Goal: Task Accomplishment & Management: Use online tool/utility

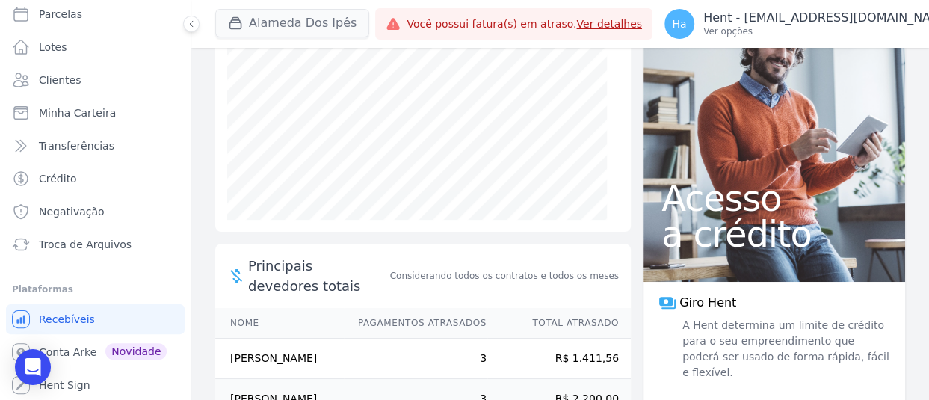
scroll to position [149, 0]
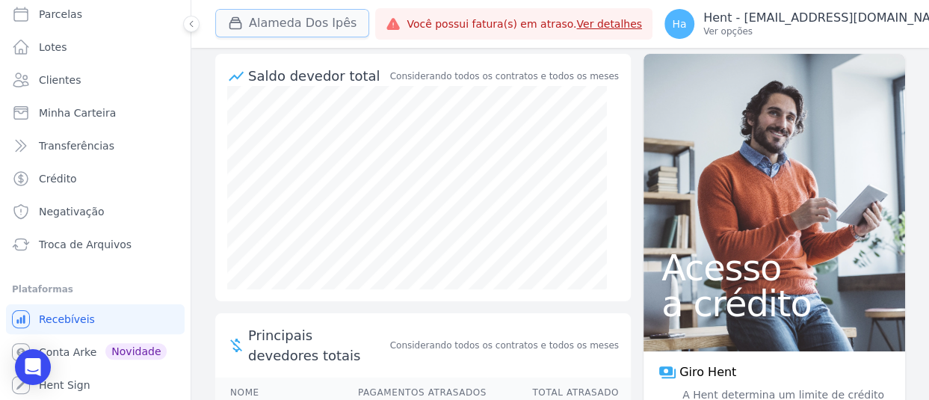
click at [299, 19] on button "Alameda Dos Ipês" at bounding box center [292, 23] width 154 height 28
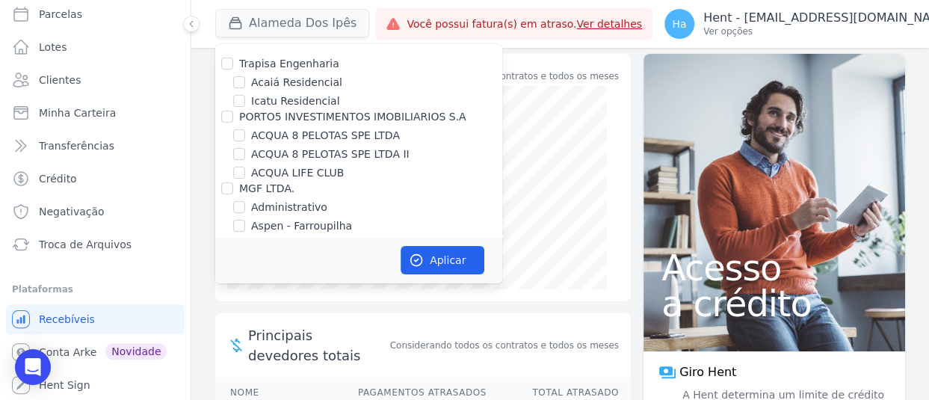
scroll to position [2599, 0]
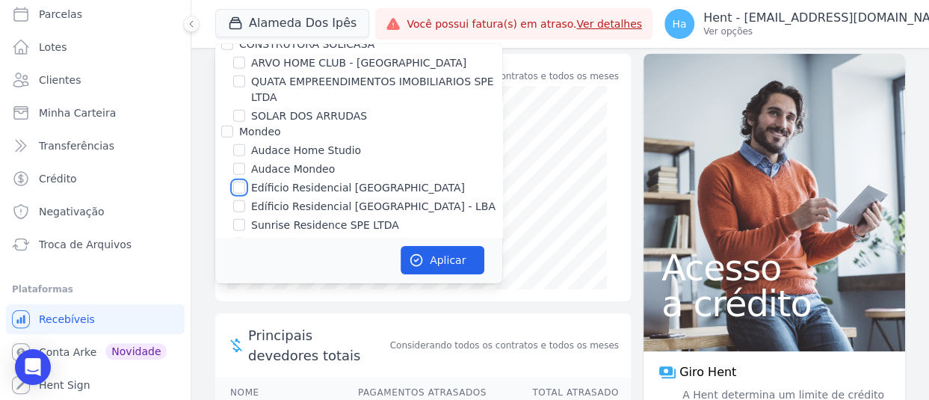
click at [243, 182] on input "Edíficio Residencial [GEOGRAPHIC_DATA]" at bounding box center [239, 188] width 12 height 12
checkbox input "true"
click at [238, 200] on input "Edíficio Residencial [GEOGRAPHIC_DATA] - LBA" at bounding box center [239, 206] width 12 height 12
checkbox input "true"
drag, startPoint x: 463, startPoint y: 279, endPoint x: 457, endPoint y: 262, distance: 17.5
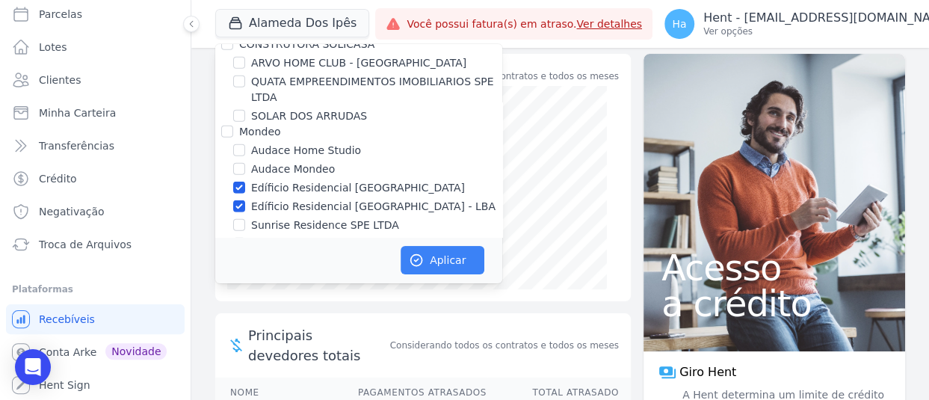
click at [457, 262] on div "Aplicar" at bounding box center [358, 260] width 287 height 46
click at [457, 262] on button "Aplicar" at bounding box center [443, 260] width 84 height 28
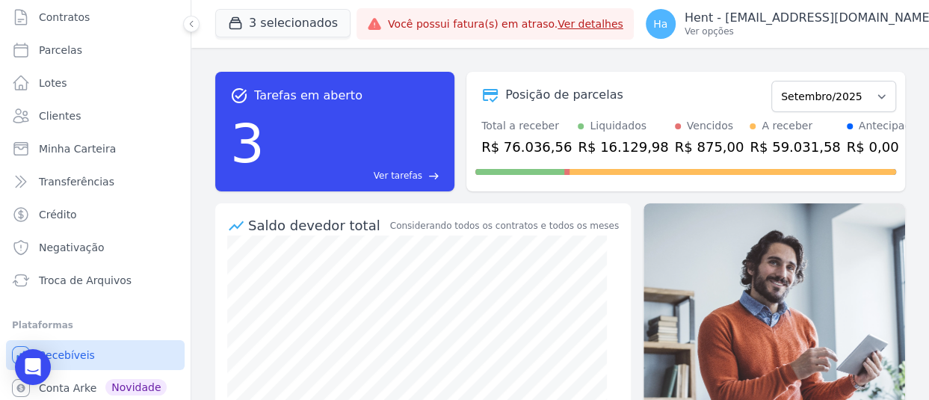
scroll to position [143, 0]
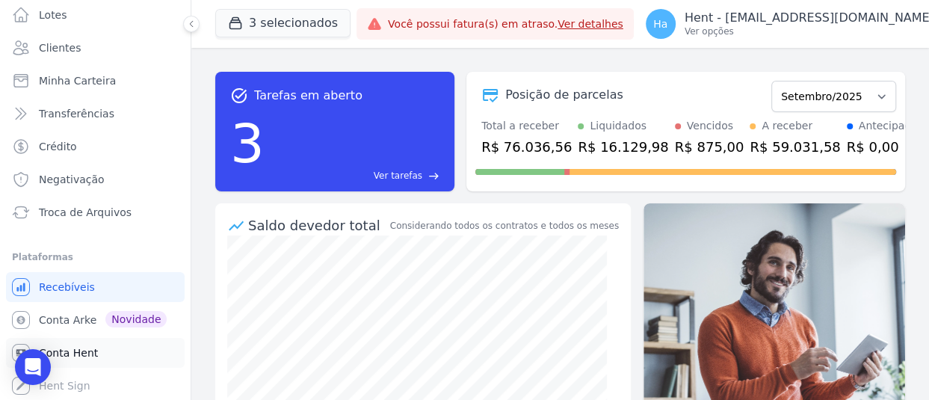
drag, startPoint x: 80, startPoint y: 321, endPoint x: 75, endPoint y: 356, distance: 34.7
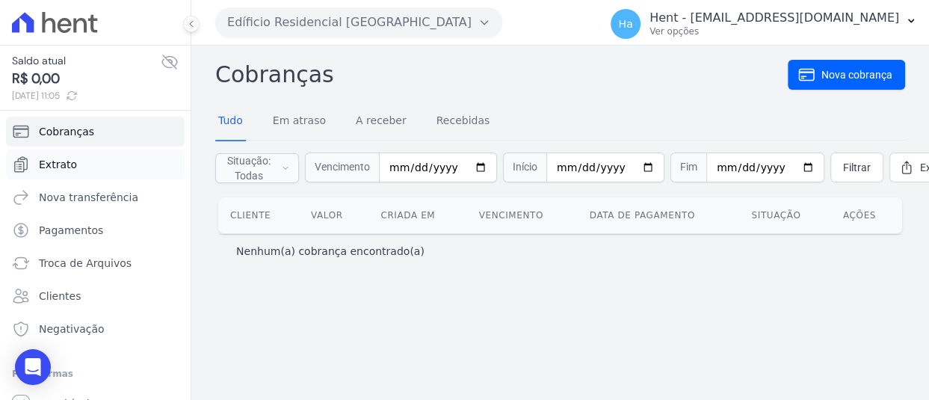
click at [69, 164] on span "Extrato" at bounding box center [58, 164] width 38 height 15
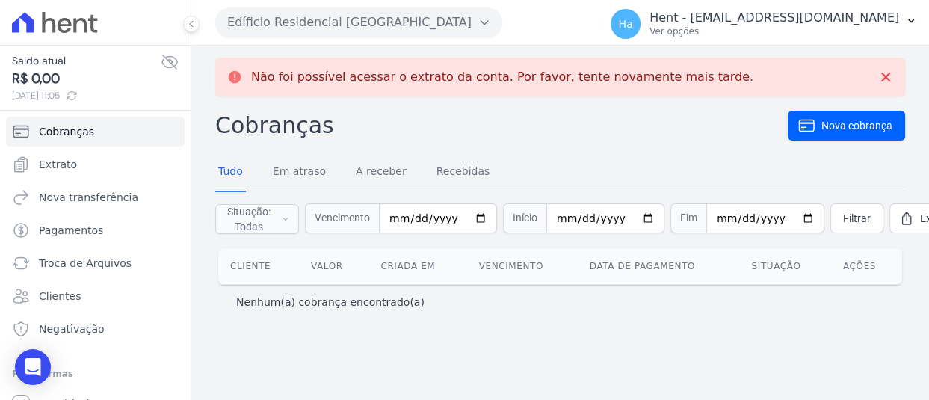
click at [411, 27] on button "Edíficio Residencial [GEOGRAPHIC_DATA]" at bounding box center [358, 22] width 287 height 30
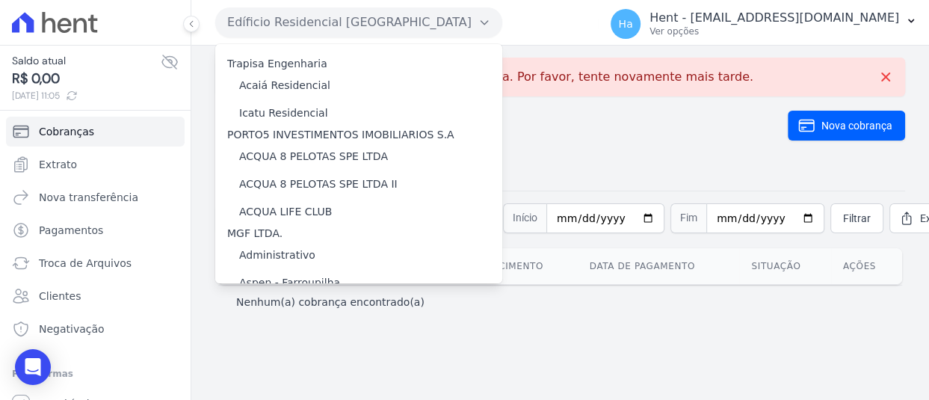
scroll to position [3474, 0]
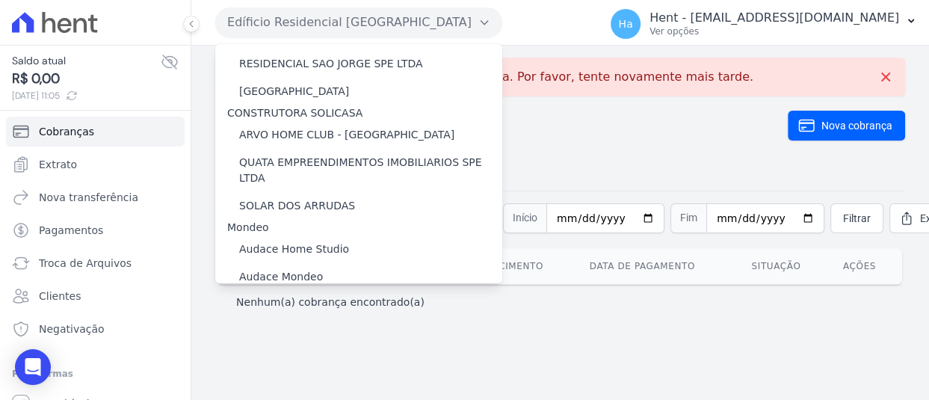
click at [383, 324] on label "Edíficio Residencial [GEOGRAPHIC_DATA] - LBA" at bounding box center [361, 332] width 244 height 16
click at [0, 0] on input "Edíficio Residencial [GEOGRAPHIC_DATA] - LBA" at bounding box center [0, 0] width 0 height 0
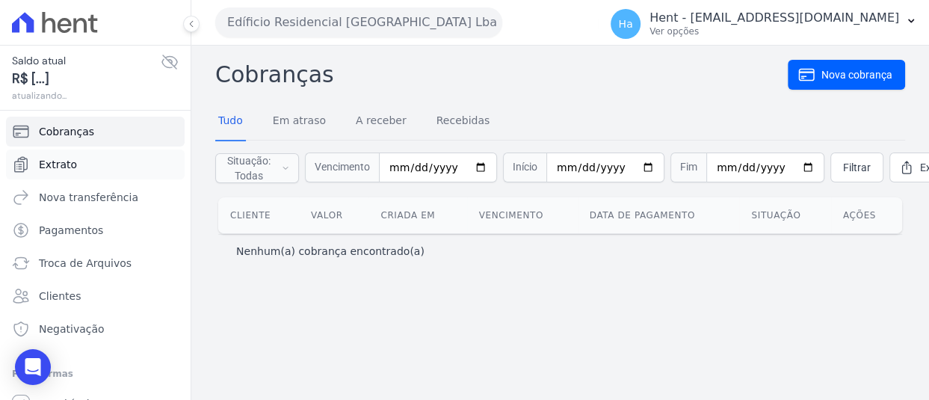
click at [53, 170] on span "Extrato" at bounding box center [58, 164] width 38 height 15
click at [88, 167] on link "Extrato" at bounding box center [95, 164] width 179 height 30
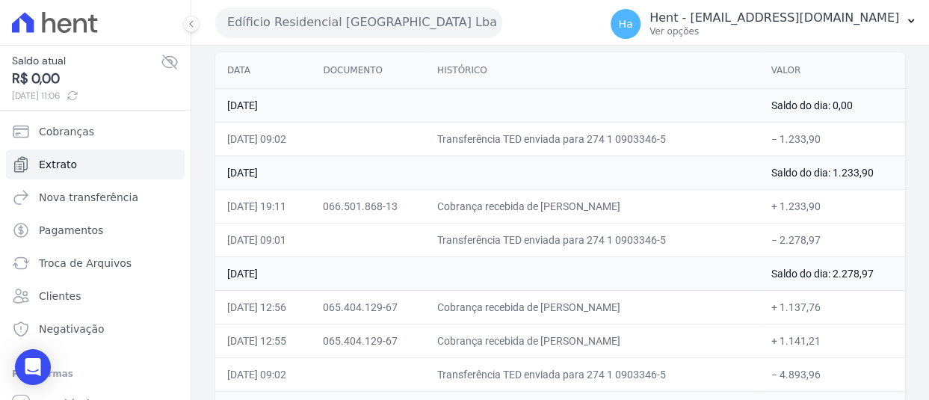
scroll to position [75, 0]
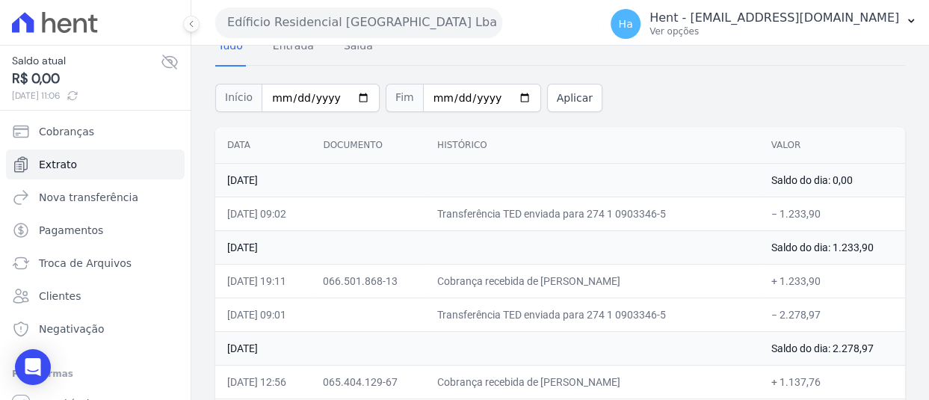
click at [494, 17] on button "Edíficio Residencial Grevílea Park Lba" at bounding box center [358, 22] width 287 height 30
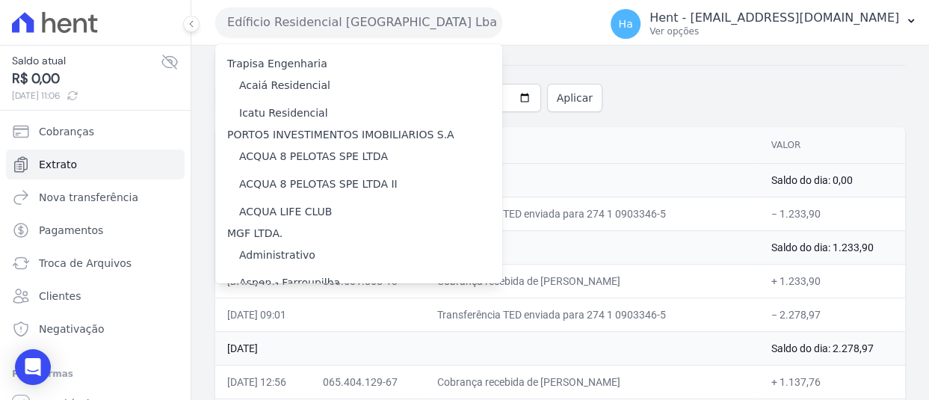
scroll to position [3474, 0]
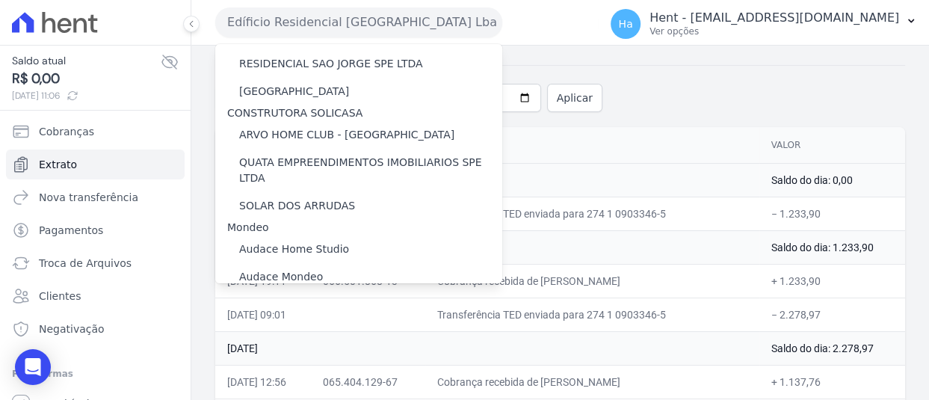
click at [343, 297] on label "Edíficio Residencial [GEOGRAPHIC_DATA]" at bounding box center [346, 305] width 214 height 16
click at [0, 0] on input "Edíficio Residencial [GEOGRAPHIC_DATA]" at bounding box center [0, 0] width 0 height 0
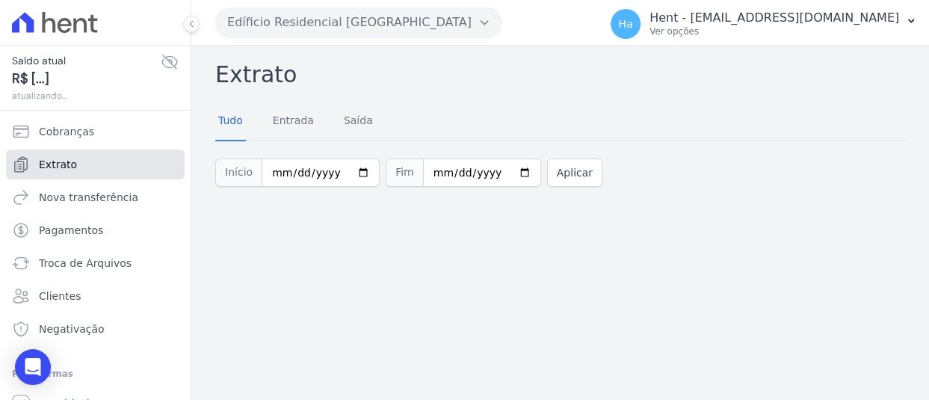
click at [43, 177] on link "Extrato" at bounding box center [95, 164] width 179 height 30
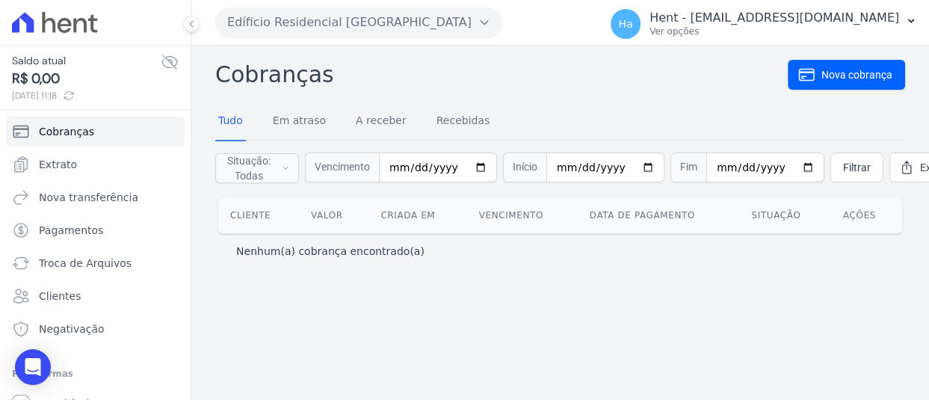
click at [406, 22] on button "Edíficio Residencial [GEOGRAPHIC_DATA]" at bounding box center [358, 22] width 287 height 30
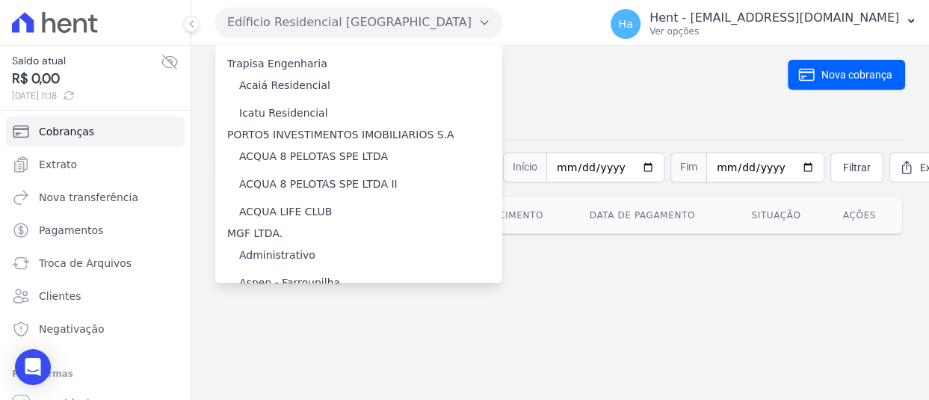
scroll to position [3474, 0]
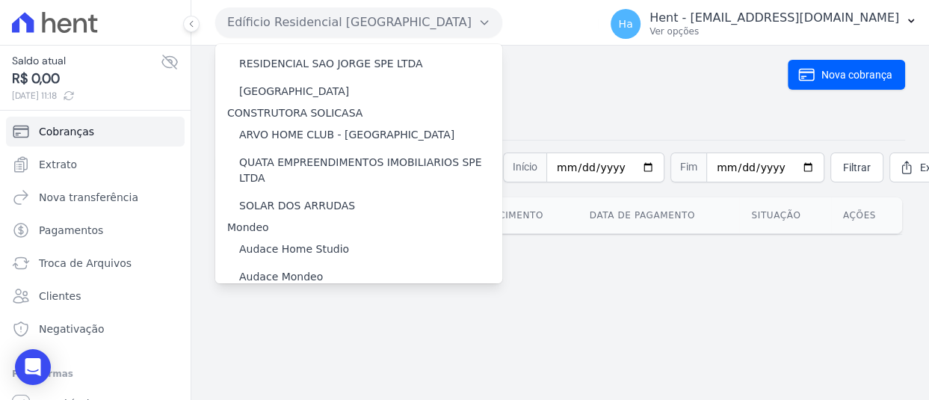
drag, startPoint x: 324, startPoint y: 268, endPoint x: 375, endPoint y: 206, distance: 79.6
click at [374, 324] on label "Edíficio Residencial [GEOGRAPHIC_DATA] - LBA" at bounding box center [361, 332] width 244 height 16
click at [0, 0] on input "Edíficio Residencial [GEOGRAPHIC_DATA] - LBA" at bounding box center [0, 0] width 0 height 0
click at [374, 324] on label "Edíficio Residencial [GEOGRAPHIC_DATA] - LBA" at bounding box center [361, 332] width 244 height 16
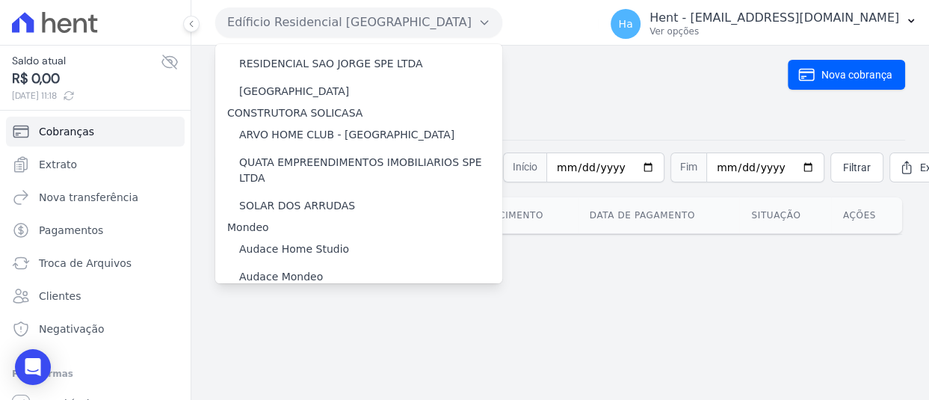
click at [0, 0] on input "Edíficio Residencial [GEOGRAPHIC_DATA] - LBA" at bounding box center [0, 0] width 0 height 0
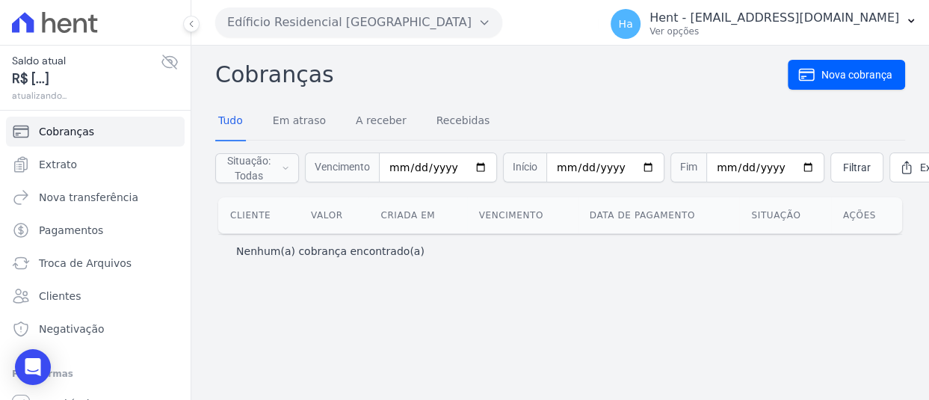
click at [365, 22] on button "Edíficio Residencial [GEOGRAPHIC_DATA]" at bounding box center [358, 22] width 287 height 30
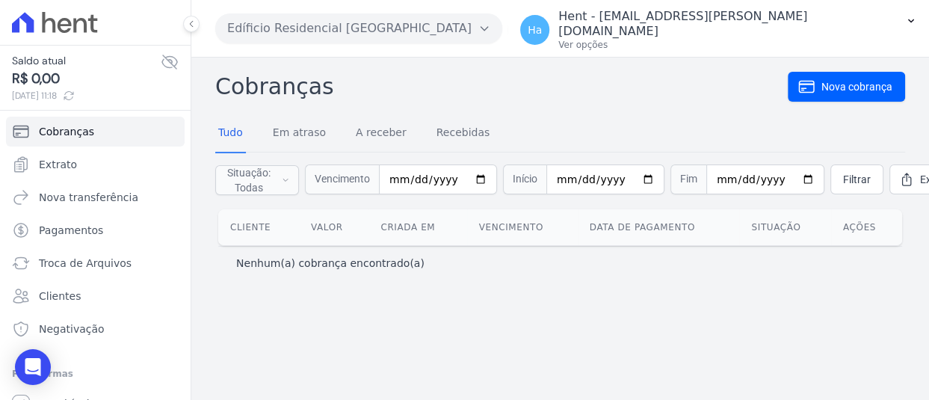
click at [484, 22] on icon "button" at bounding box center [484, 28] width 12 height 12
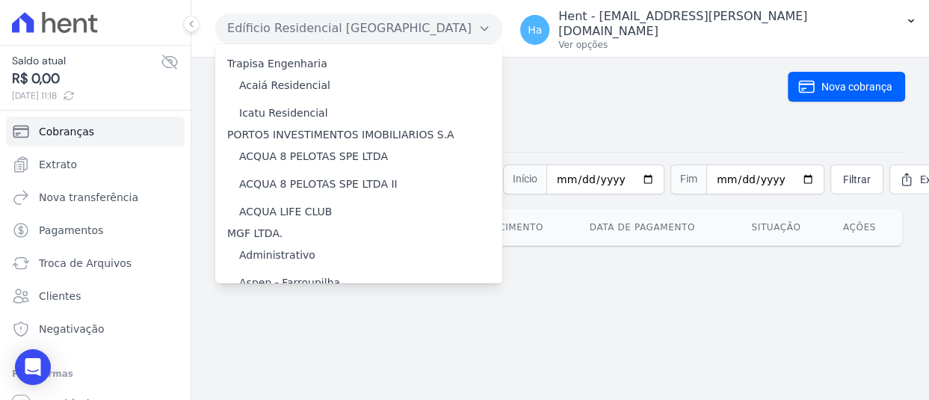
scroll to position [3474, 0]
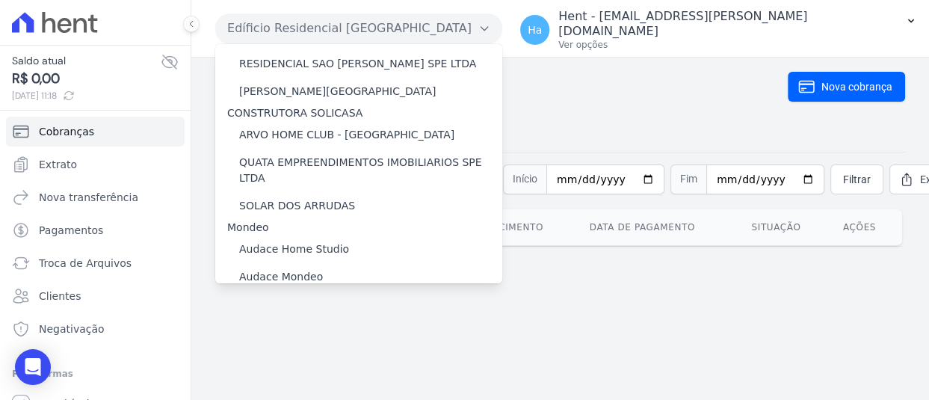
click at [353, 324] on label "Edíficio Residencial [GEOGRAPHIC_DATA] - LBA" at bounding box center [361, 332] width 244 height 16
click at [0, 0] on input "Edíficio Residencial [GEOGRAPHIC_DATA] - LBA" at bounding box center [0, 0] width 0 height 0
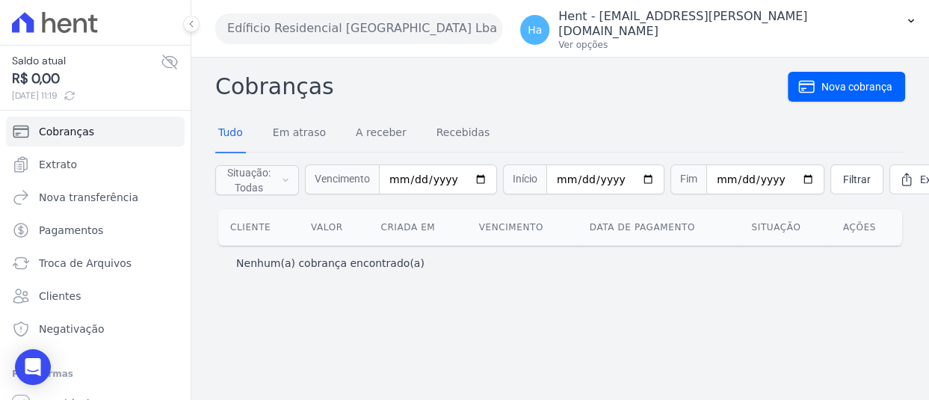
click at [696, 288] on div "Cobranças Nova cobrança Tudo Em atraso A receber Recebidas Situação: Todas Em a…" at bounding box center [560, 229] width 738 height 342
click at [63, 167] on span "Extrato" at bounding box center [58, 164] width 38 height 15
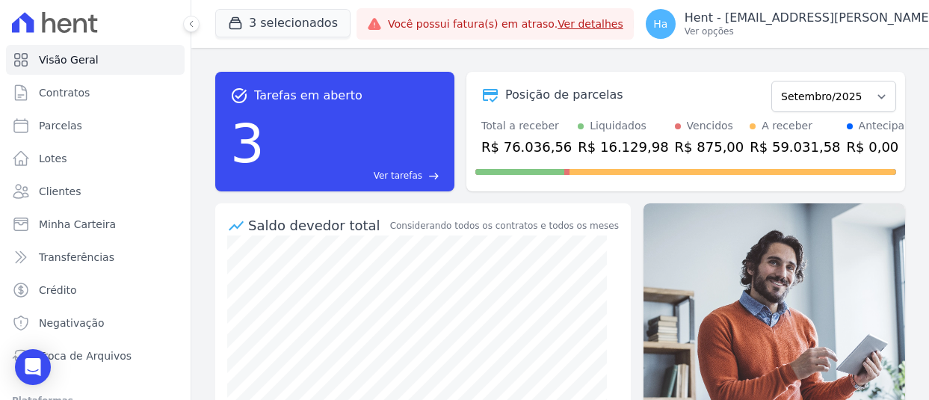
click at [284, 25] on button "3 selecionados" at bounding box center [282, 23] width 135 height 28
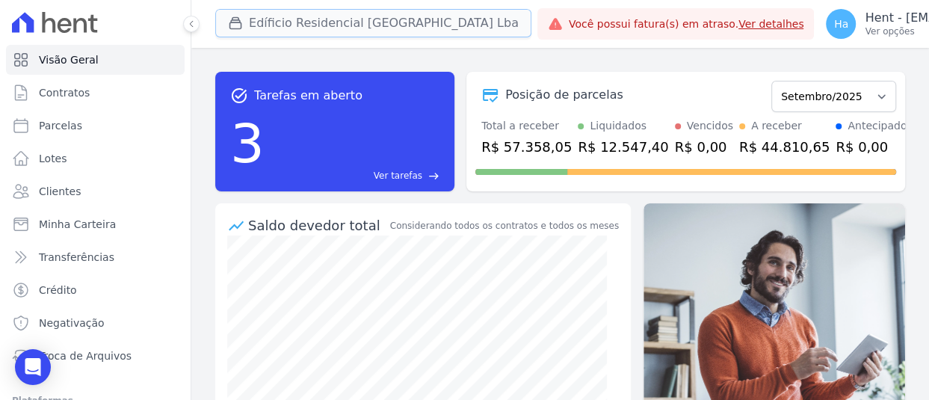
click at [362, 22] on button "Edíficio Residencial [GEOGRAPHIC_DATA] Lba" at bounding box center [373, 23] width 316 height 28
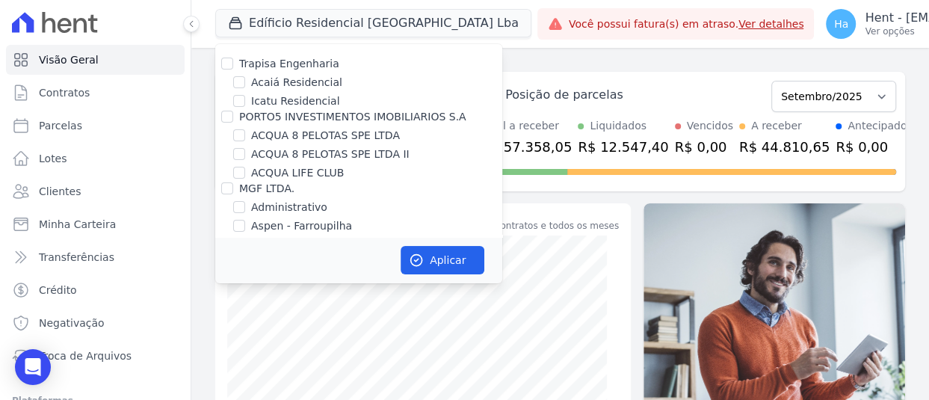
scroll to position [2599, 0]
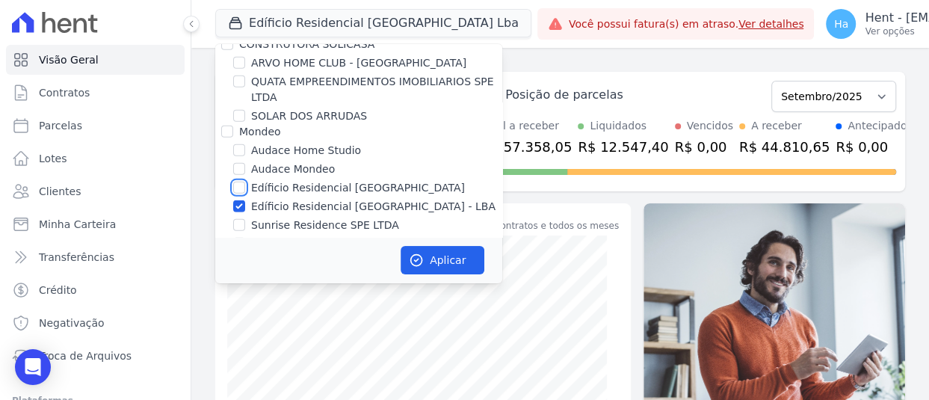
click at [244, 182] on input "Edíficio Residencial [GEOGRAPHIC_DATA]" at bounding box center [239, 188] width 12 height 12
checkbox input "false"
click at [238, 200] on input "Edíficio Residencial [GEOGRAPHIC_DATA] - LBA" at bounding box center [239, 206] width 12 height 12
checkbox input "false"
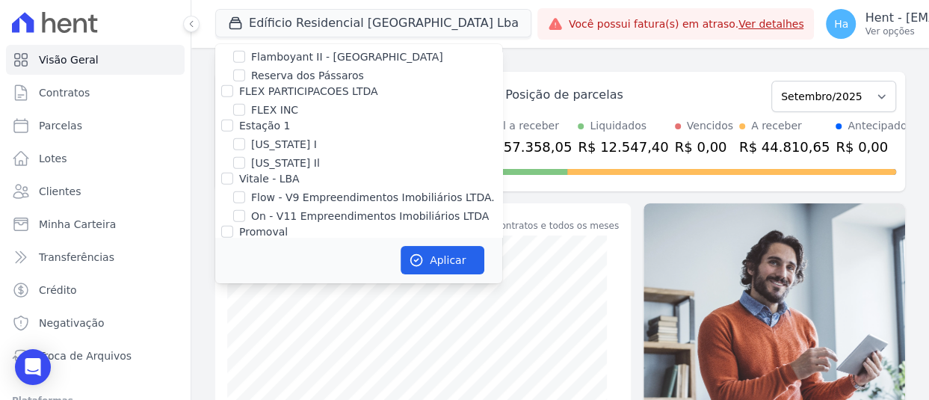
click at [241, 263] on input "Villa Francesa Iris" at bounding box center [239, 269] width 12 height 12
checkbox input "true"
click at [463, 257] on button "Aplicar" at bounding box center [443, 260] width 84 height 28
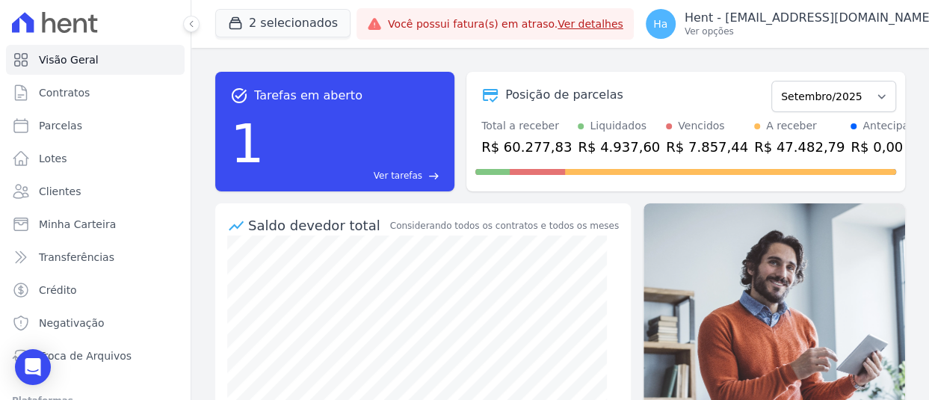
click at [327, 7] on div "2 selecionados Trapisa Engenharia Acaiá Residencial Icatu Residencial PORTO5 IN…" at bounding box center [282, 23] width 135 height 49
click at [309, 23] on button "2 selecionados" at bounding box center [282, 23] width 135 height 28
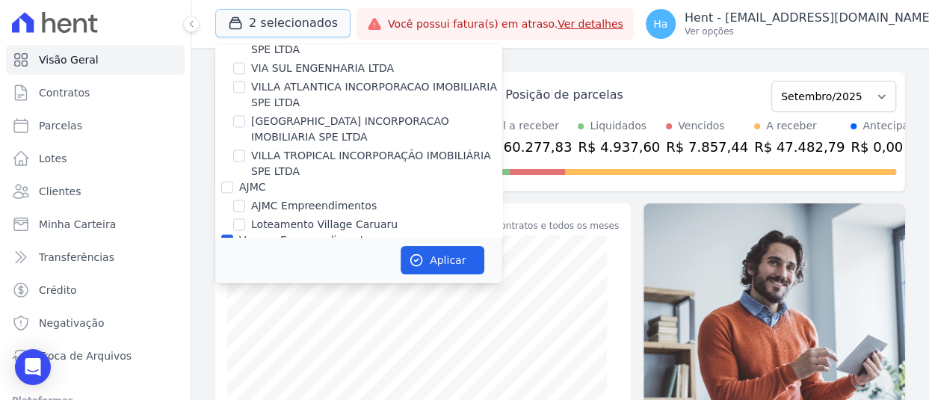
scroll to position [1420, 0]
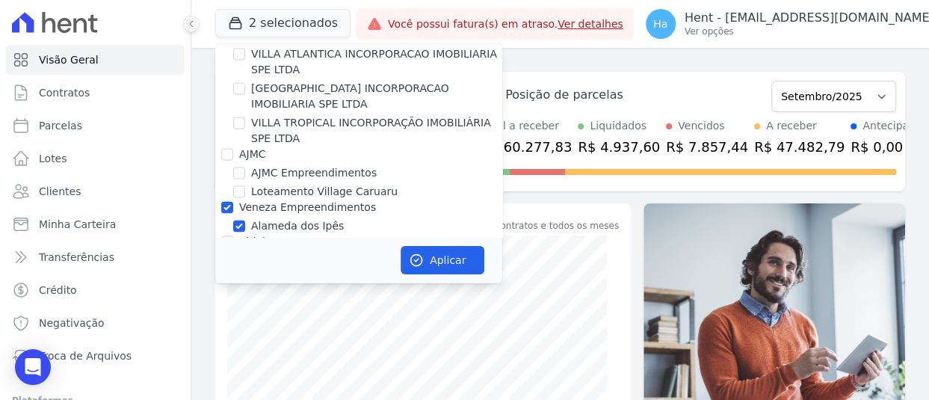
click at [218, 200] on div "Veneza Empreendimentos" at bounding box center [358, 208] width 287 height 16
click at [226, 201] on input "Veneza Empreendimentos" at bounding box center [227, 207] width 12 height 12
checkbox input "false"
click at [451, 258] on button "Aplicar" at bounding box center [443, 260] width 84 height 28
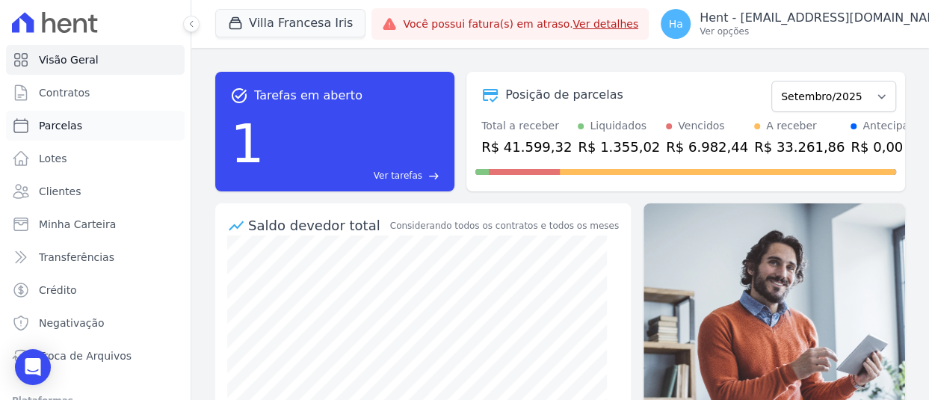
click at [72, 130] on span "Parcelas" at bounding box center [60, 125] width 43 height 15
select select
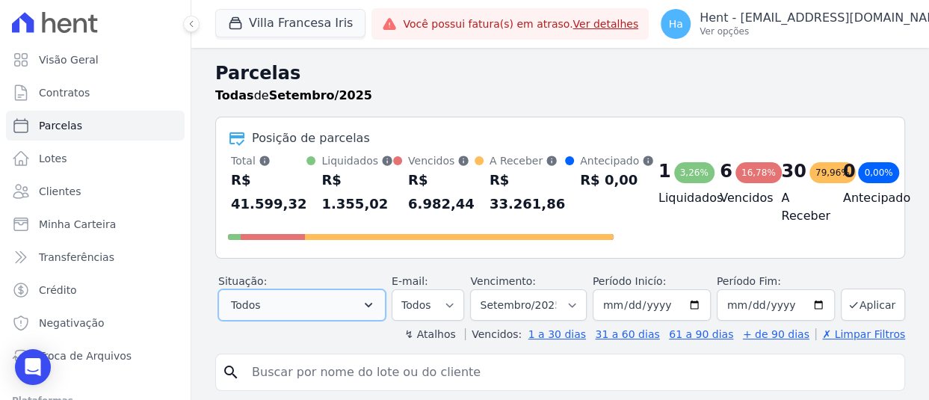
click at [358, 321] on button "Todos" at bounding box center [301, 304] width 167 height 31
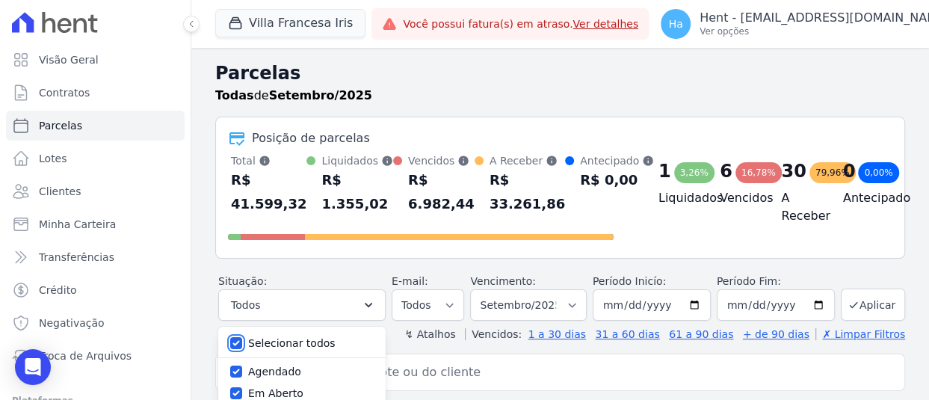
click at [234, 349] on input "Selecionar todos" at bounding box center [236, 343] width 12 height 12
checkbox input "false"
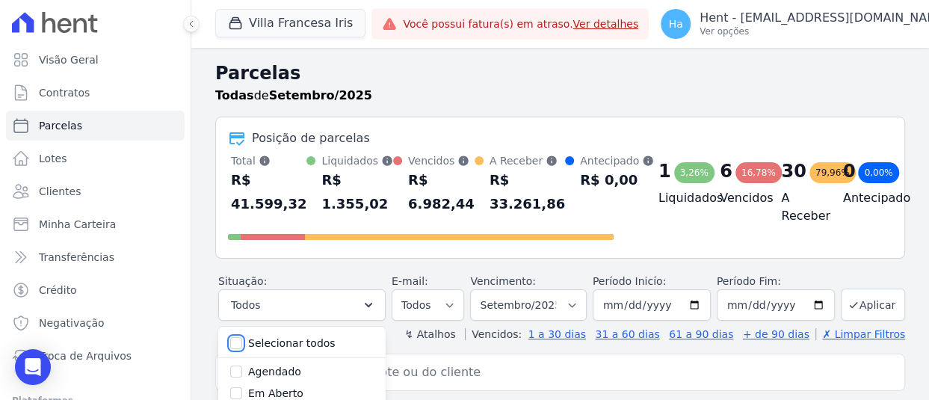
checkbox input "false"
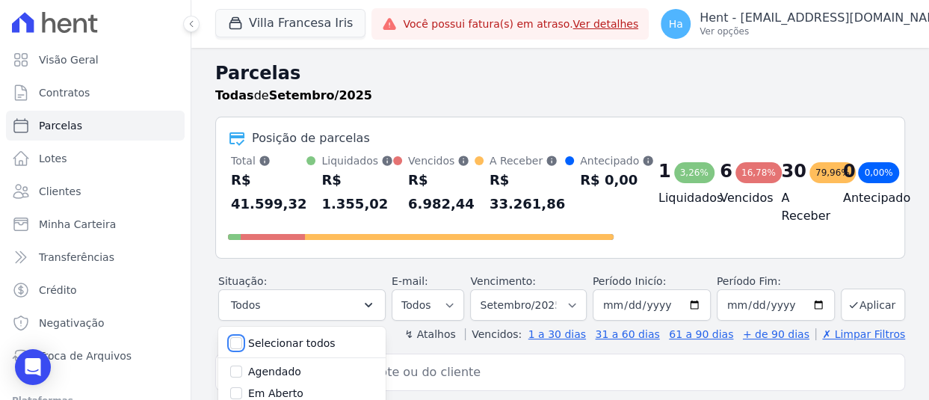
checkbox input "false"
click at [234, 377] on input "Agendado" at bounding box center [236, 371] width 12 height 12
checkbox input "true"
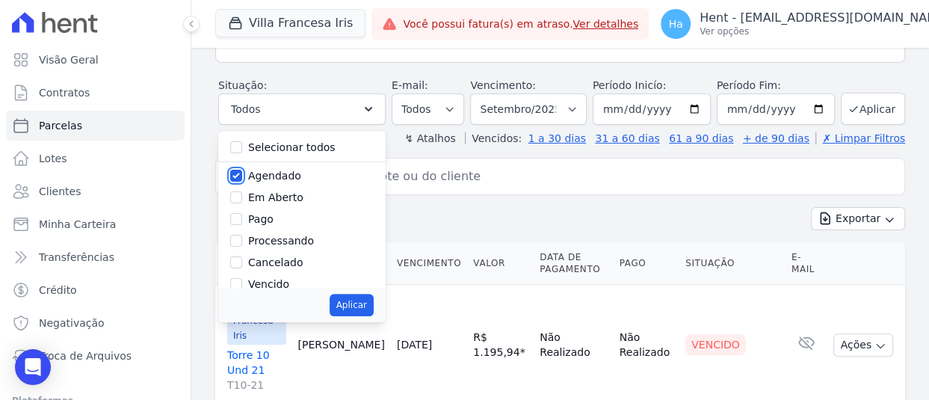
scroll to position [224, 0]
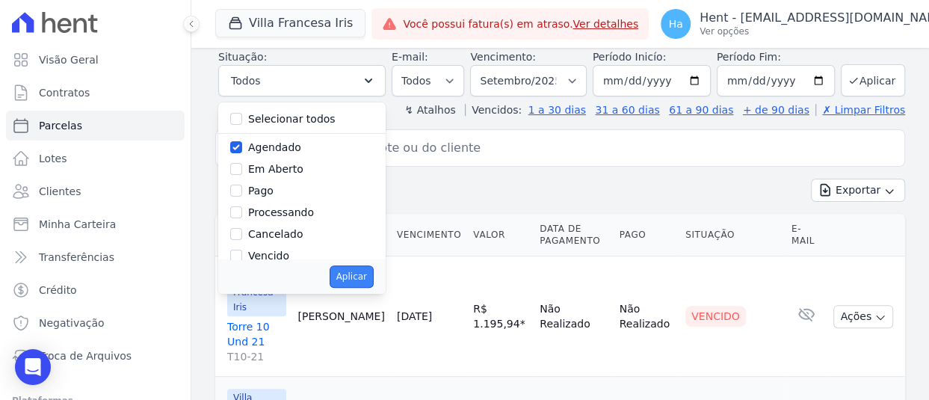
click at [357, 288] on button "Aplicar" at bounding box center [352, 276] width 44 height 22
select select "scheduled"
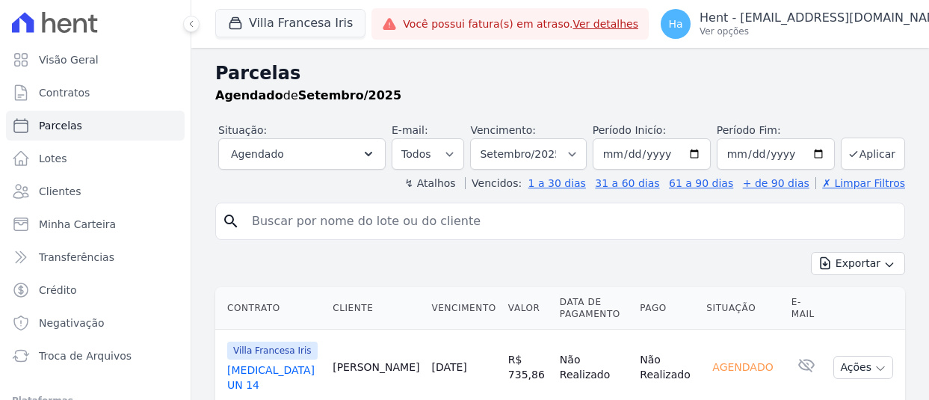
select select
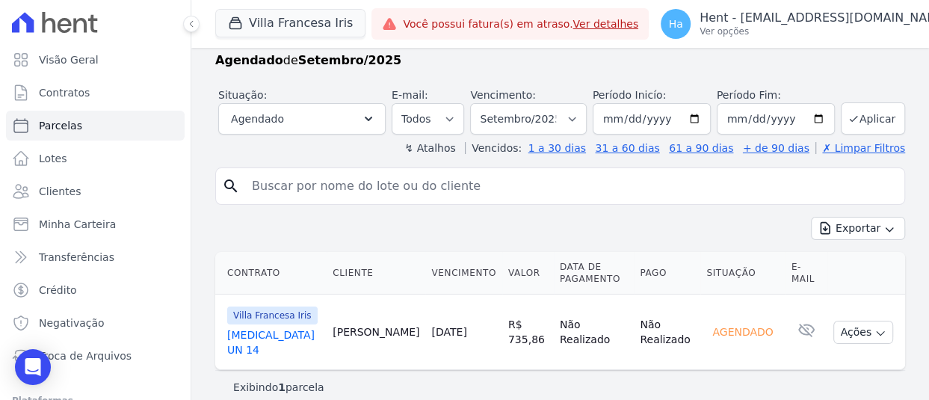
scroll to position [50, 0]
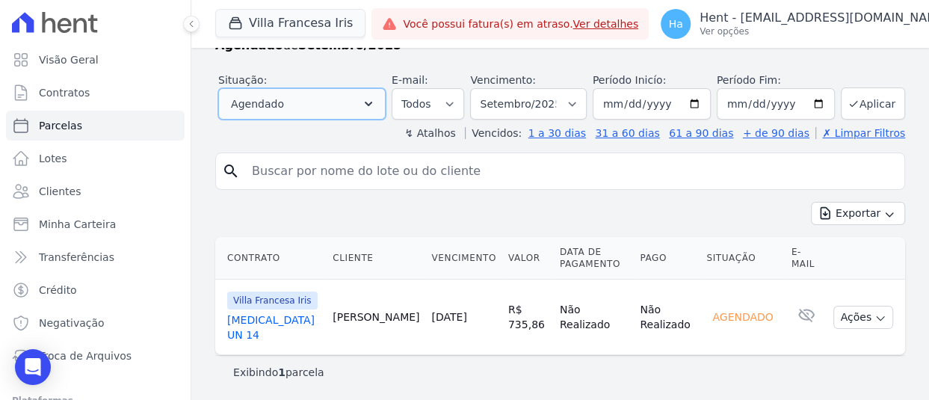
click at [367, 105] on icon "button" at bounding box center [368, 103] width 15 height 15
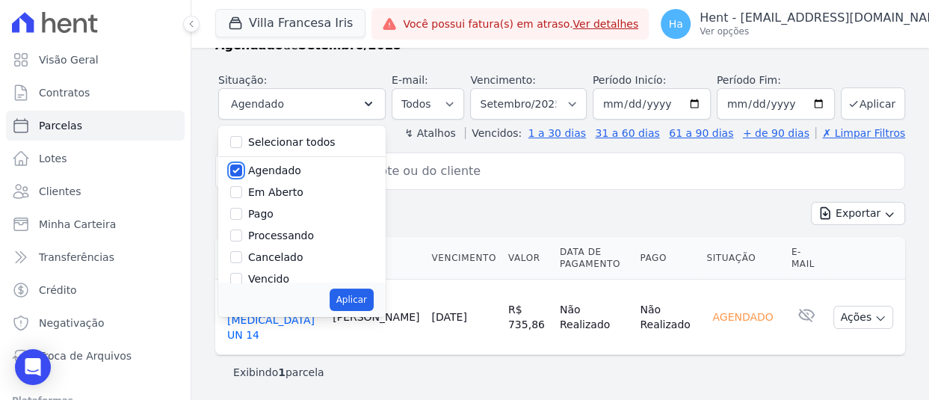
click at [232, 169] on input "Agendado" at bounding box center [236, 170] width 12 height 12
checkbox input "false"
click at [233, 275] on input "Vencido" at bounding box center [236, 279] width 12 height 12
checkbox input "true"
click at [351, 311] on div "Aplicar" at bounding box center [301, 299] width 167 height 34
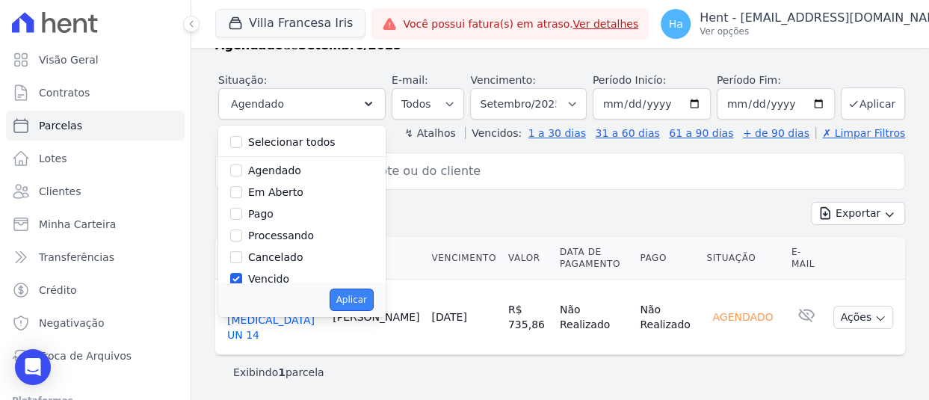
click at [354, 298] on button "Aplicar" at bounding box center [352, 299] width 44 height 22
select select "overdue"
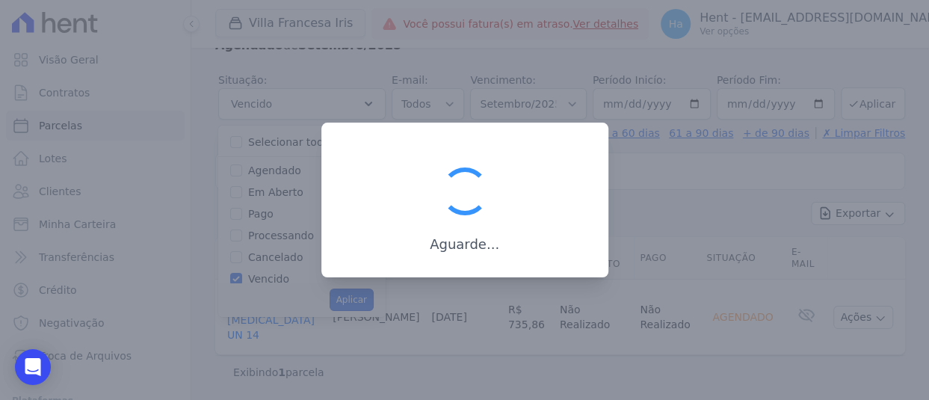
scroll to position [26, 0]
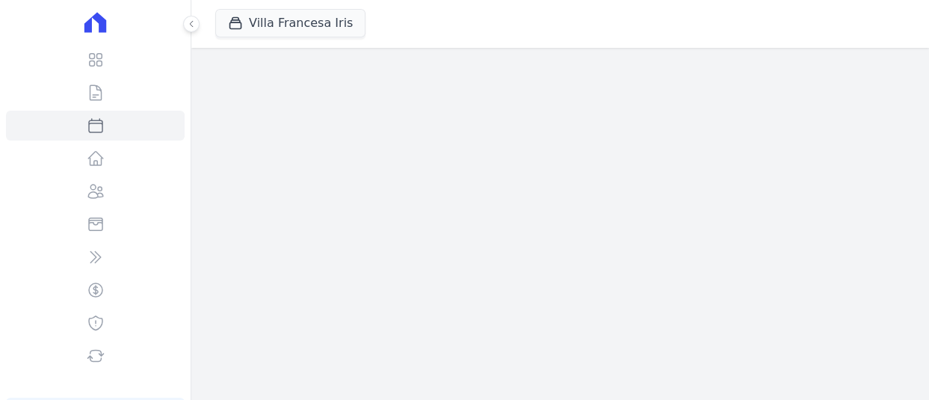
select select
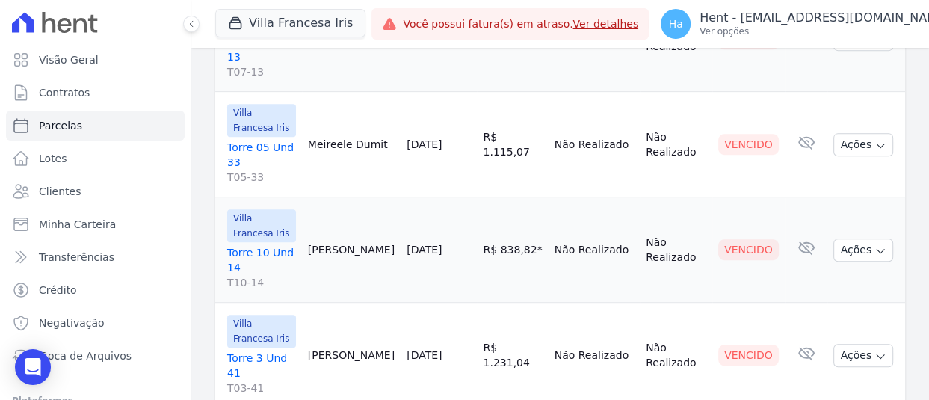
scroll to position [224, 0]
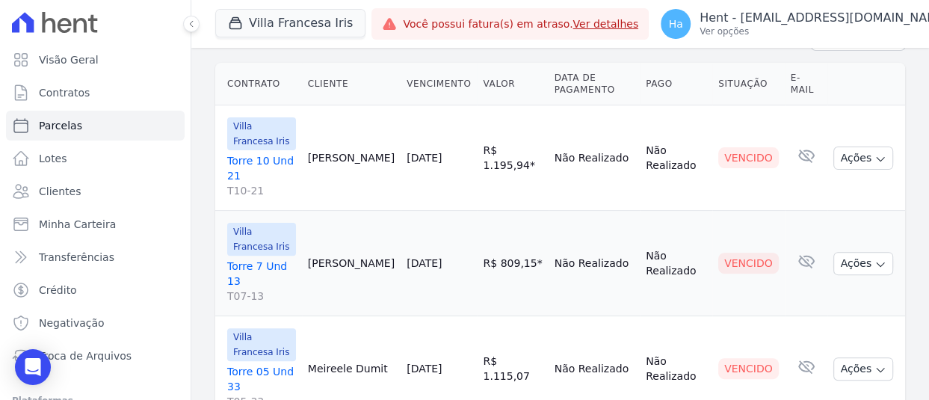
click at [272, 161] on link "Torre 10 Und 21 T10-21" at bounding box center [261, 175] width 69 height 45
click at [276, 259] on link "Torre 7 Und 13 T07-13" at bounding box center [261, 281] width 69 height 45
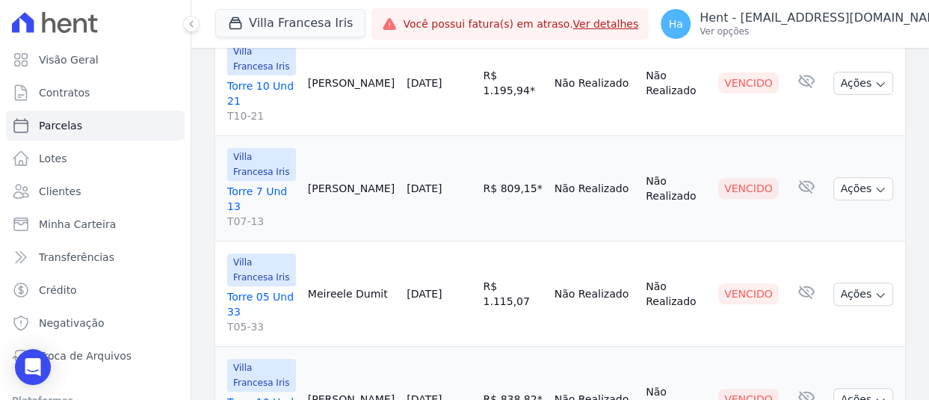
click at [260, 289] on link "Torre 05 Und 33 T05-33" at bounding box center [261, 311] width 69 height 45
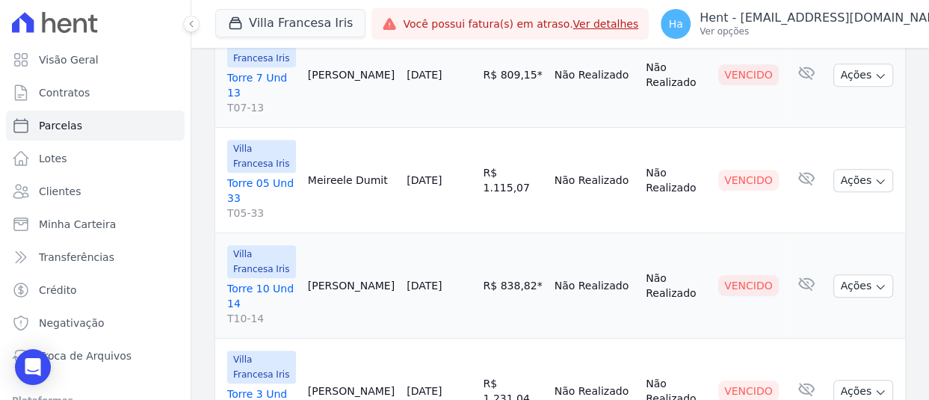
scroll to position [448, 0]
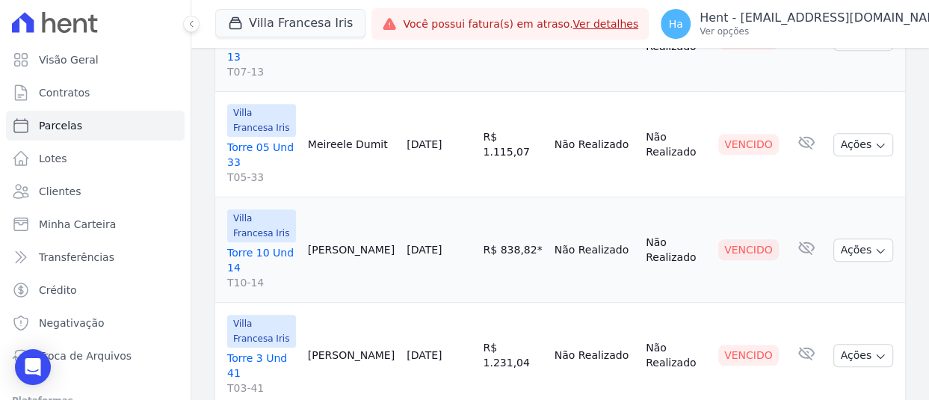
click at [264, 245] on link "Torre 10 Und 14 T10-14" at bounding box center [261, 267] width 69 height 45
click at [285, 350] on link "Torre 3 Und 41 T03-41" at bounding box center [261, 372] width 69 height 45
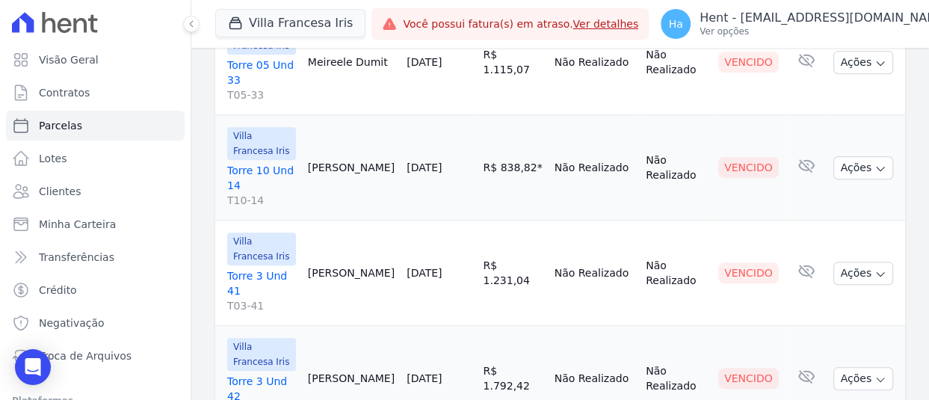
scroll to position [531, 0]
click at [275, 373] on link "Torre 3 Und 42 T03-42" at bounding box center [261, 395] width 69 height 45
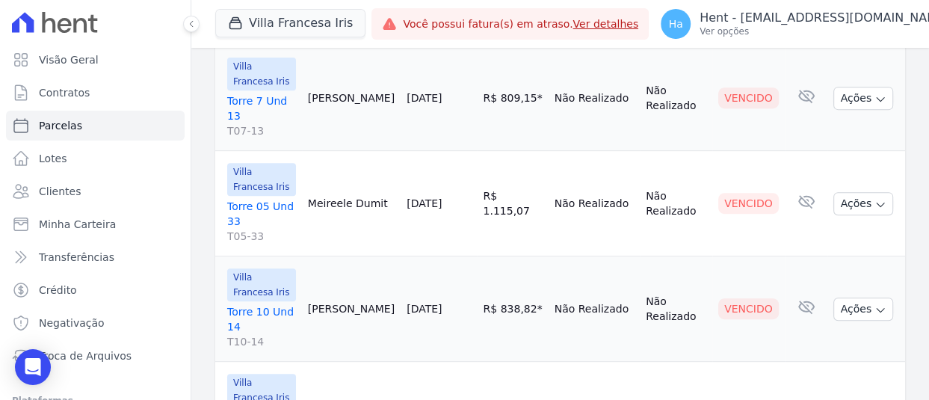
scroll to position [232, 0]
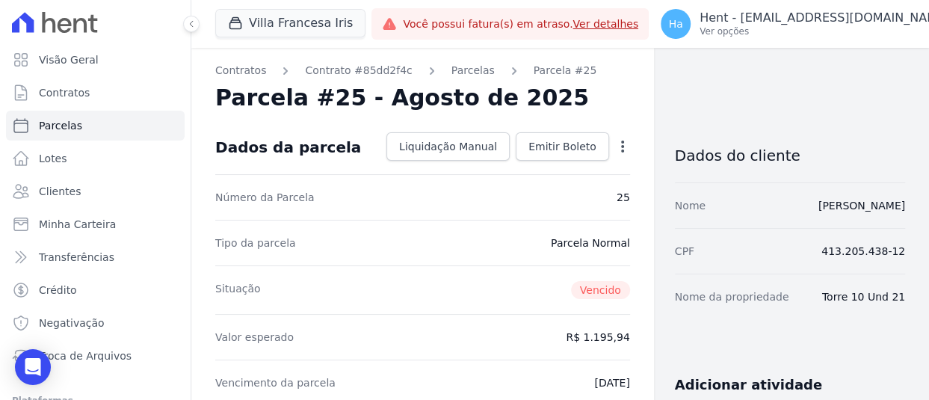
drag, startPoint x: 901, startPoint y: 296, endPoint x: 816, endPoint y: 299, distance: 85.2
copy dd "Torre 10 Und 21"
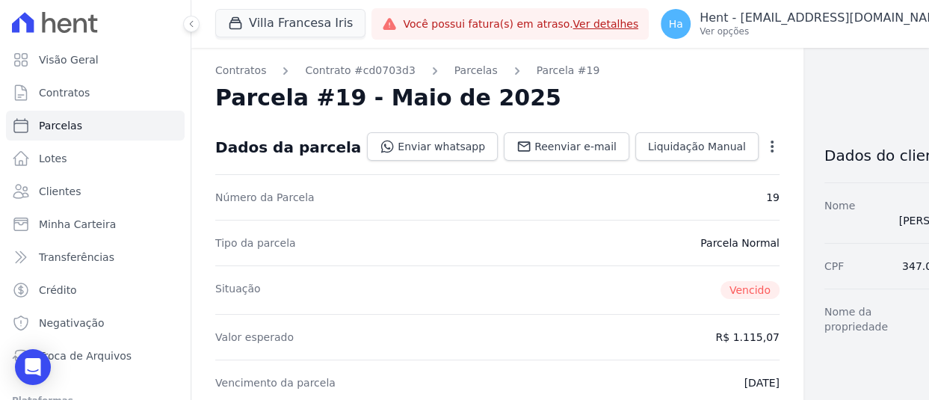
drag, startPoint x: 876, startPoint y: 318, endPoint x: 912, endPoint y: 341, distance: 42.7
copy dd "Torre 05 Und 33"
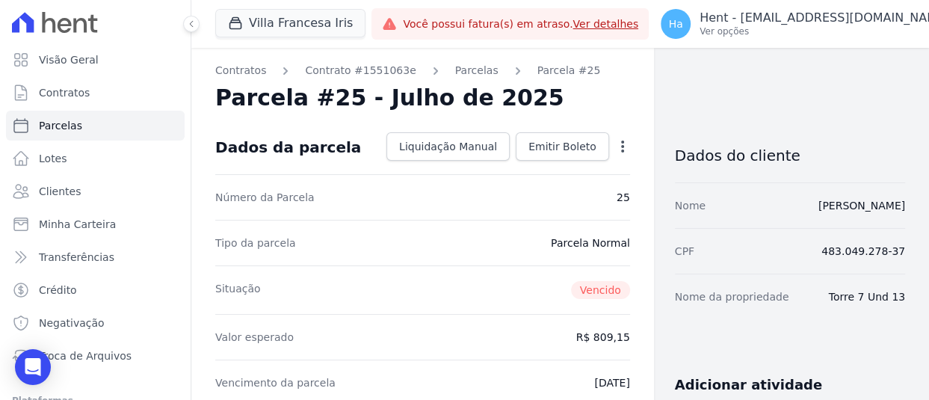
drag, startPoint x: 824, startPoint y: 300, endPoint x: 908, endPoint y: 290, distance: 84.3
copy dd "Torre 7 Und 13"
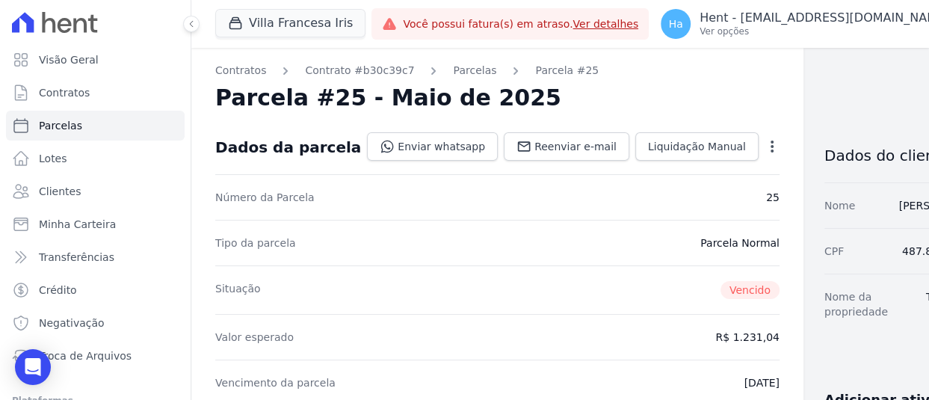
scroll to position [0, 12]
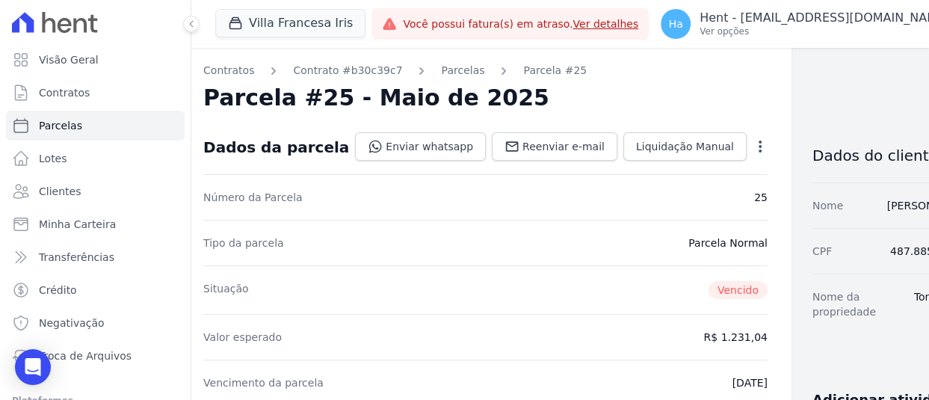
drag, startPoint x: 874, startPoint y: 299, endPoint x: 927, endPoint y: 313, distance: 54.2
click at [927, 313] on main "Contratos Contrato #b30c39c7 Parcelas Parcela #25 Parcela #25 - Maio de 2025 Da…" at bounding box center [560, 224] width 738 height 352
copy dd "Torre 3 Und 41"
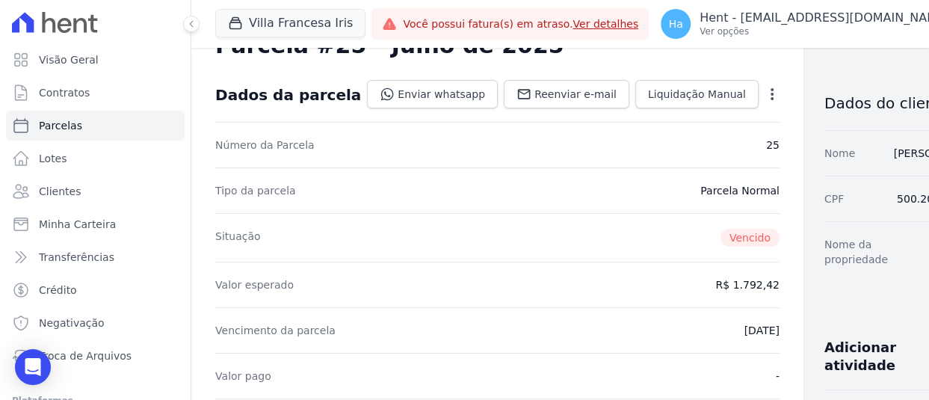
scroll to position [75, 0]
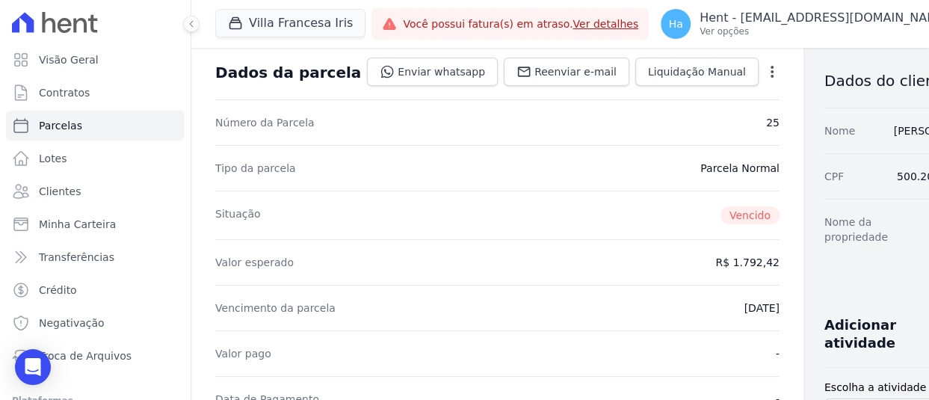
drag, startPoint x: 874, startPoint y: 238, endPoint x: 910, endPoint y: 255, distance: 39.5
copy dd "Torre 3 Und 42"
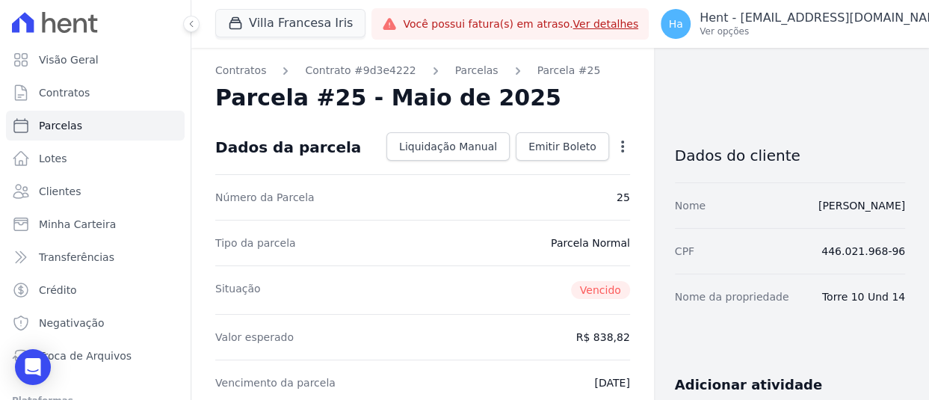
drag, startPoint x: 822, startPoint y: 297, endPoint x: 869, endPoint y: 297, distance: 47.1
click at [869, 297] on dd "Torre 10 Und 14" at bounding box center [863, 296] width 83 height 15
drag, startPoint x: 819, startPoint y: 293, endPoint x: 905, endPoint y: 293, distance: 85.9
copy dd "Torre 10 Und 14"
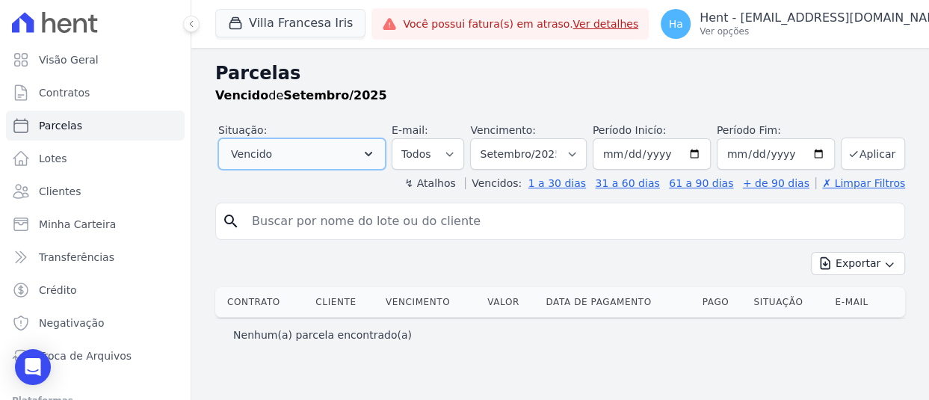
click at [346, 159] on button "Vencido" at bounding box center [301, 153] width 167 height 31
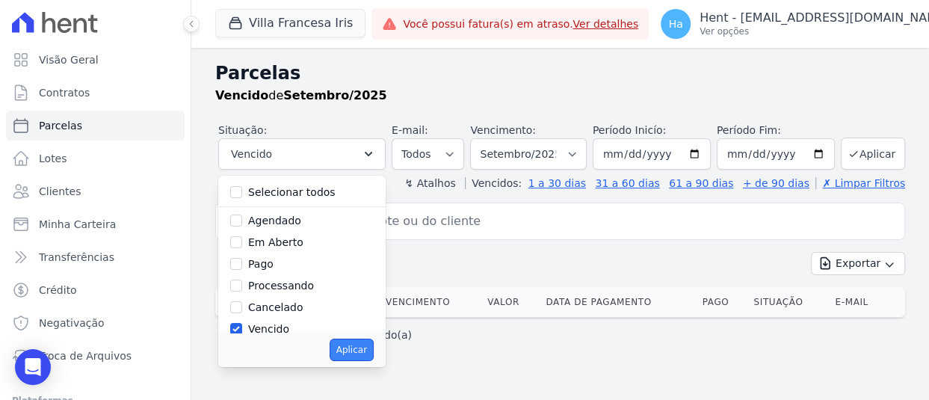
click at [350, 345] on button "Aplicar" at bounding box center [352, 350] width 44 height 22
select select "overdue"
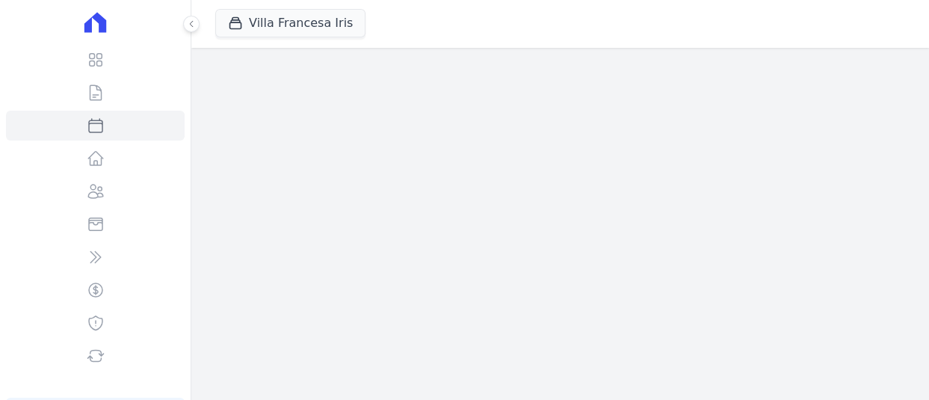
select select
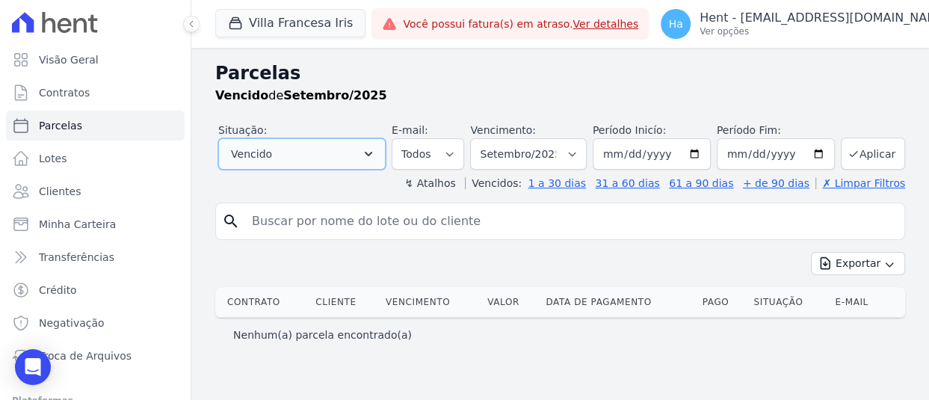
click at [367, 153] on icon "button" at bounding box center [368, 154] width 7 height 4
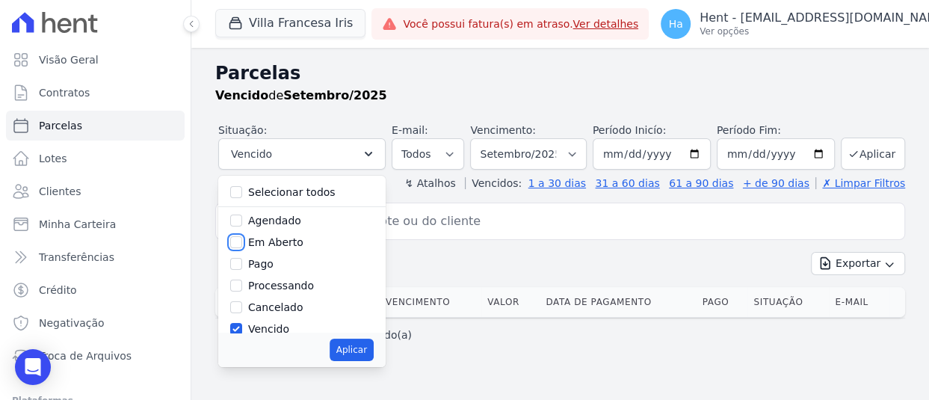
click at [240, 239] on input "Em Aberto" at bounding box center [236, 242] width 12 height 12
checkbox input "true"
click at [350, 347] on button "Aplicar" at bounding box center [352, 350] width 44 height 22
select select "pending"
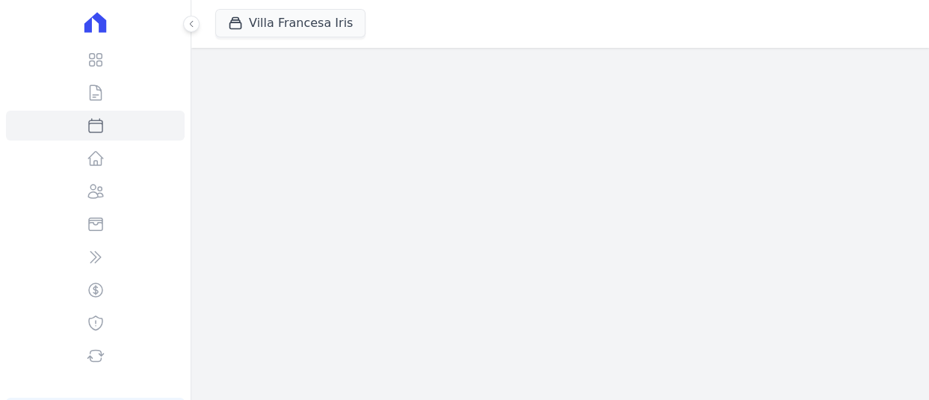
select select
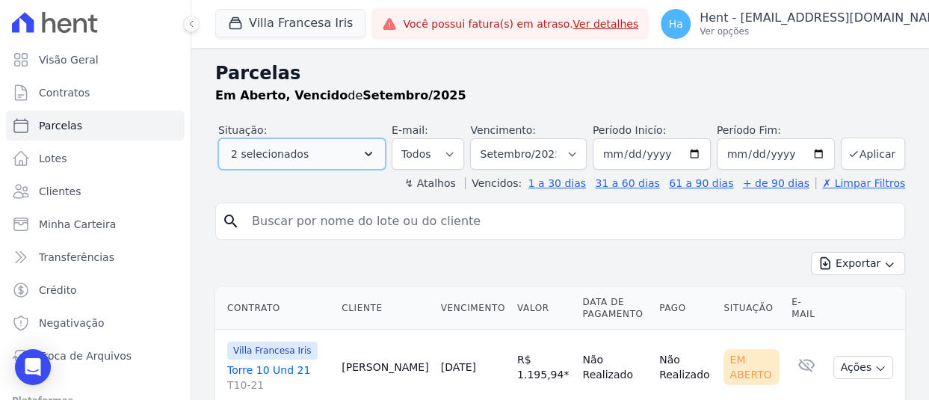
click at [352, 161] on button "2 selecionados" at bounding box center [301, 153] width 167 height 31
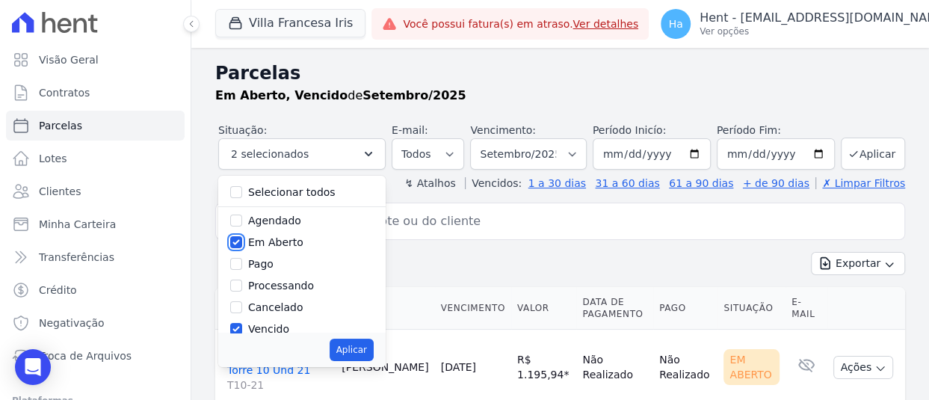
click at [233, 238] on input "Em Aberto" at bounding box center [236, 242] width 12 height 12
checkbox input "false"
click at [356, 350] on button "Aplicar" at bounding box center [352, 350] width 44 height 22
select select "overdue"
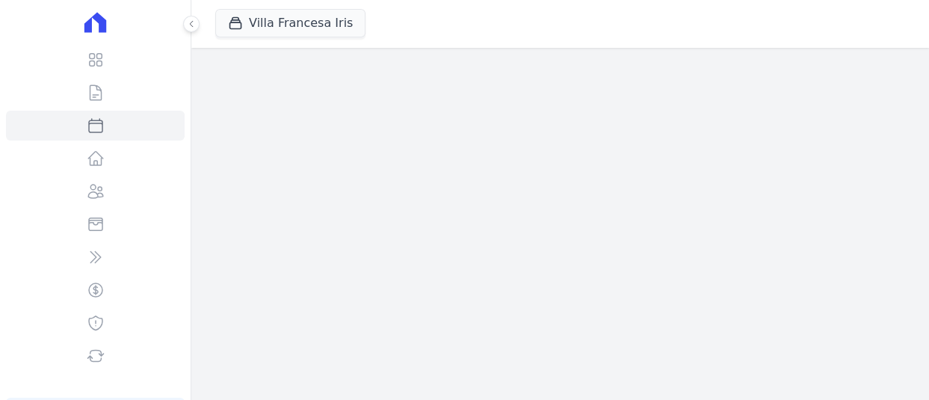
select select
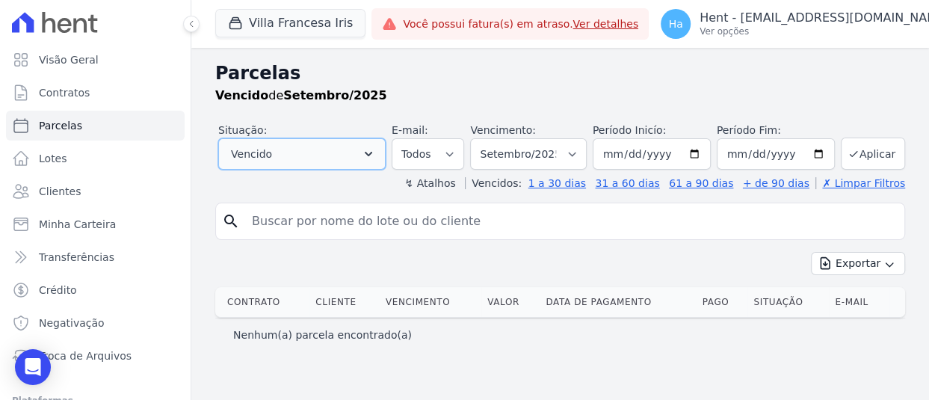
click at [369, 150] on icon "button" at bounding box center [368, 153] width 15 height 15
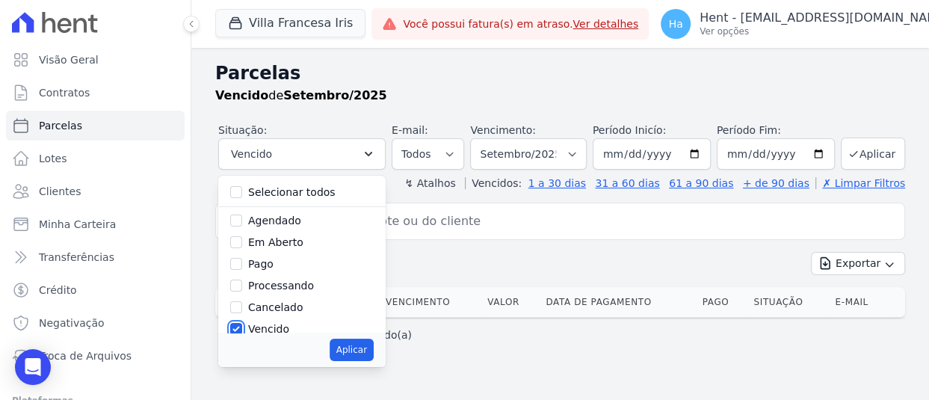
click at [238, 326] on input "Vencido" at bounding box center [236, 329] width 12 height 12
checkbox input "false"
click at [239, 241] on input "Em Aberto" at bounding box center [236, 242] width 12 height 12
checkbox input "true"
click at [350, 350] on button "Aplicar" at bounding box center [352, 350] width 44 height 22
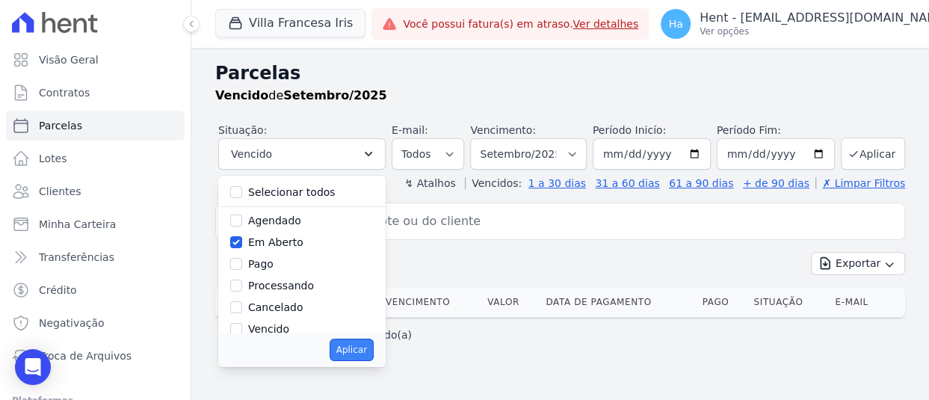
select select "pending"
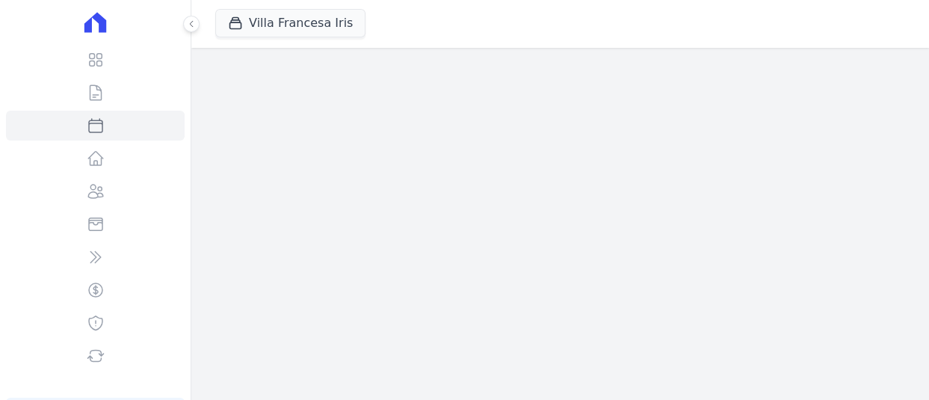
select select
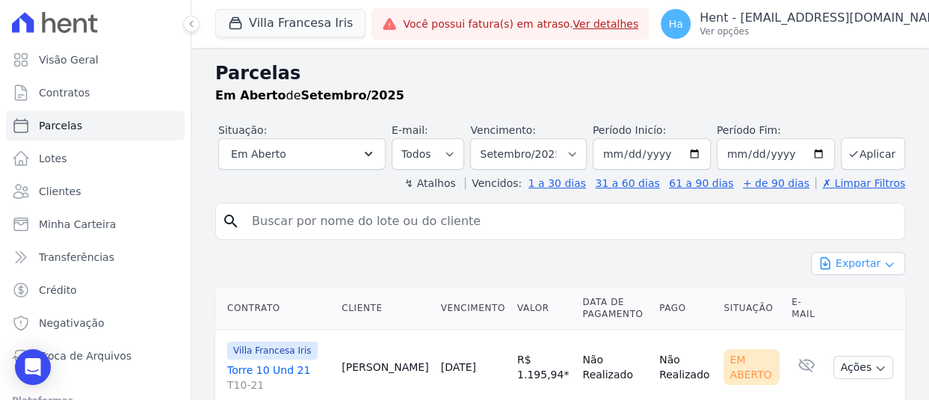
click at [865, 264] on button "Exportar" at bounding box center [858, 263] width 94 height 23
click at [853, 329] on span "Exportar CSV" at bounding box center [856, 324] width 79 height 15
click at [323, 252] on div "Exportar Exportar PDF Exportar CSV" at bounding box center [560, 269] width 690 height 35
click at [844, 74] on h2 "Parcelas" at bounding box center [560, 73] width 690 height 27
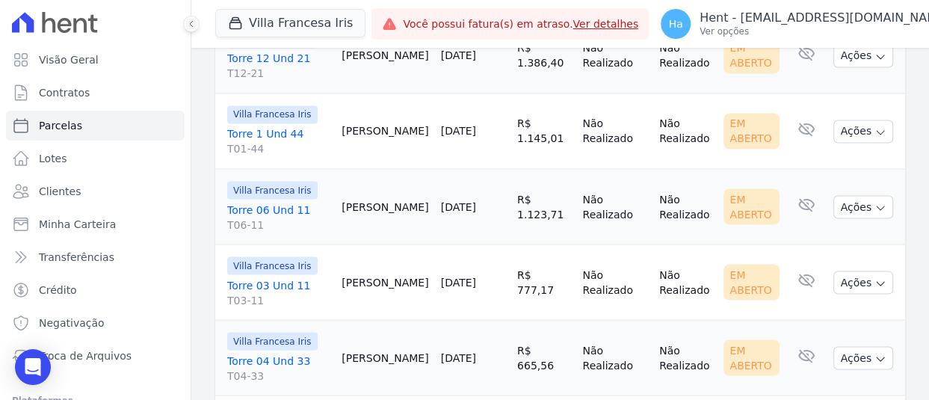
scroll to position [1719, 0]
